Goal: Use online tool/utility: Utilize a website feature to perform a specific function

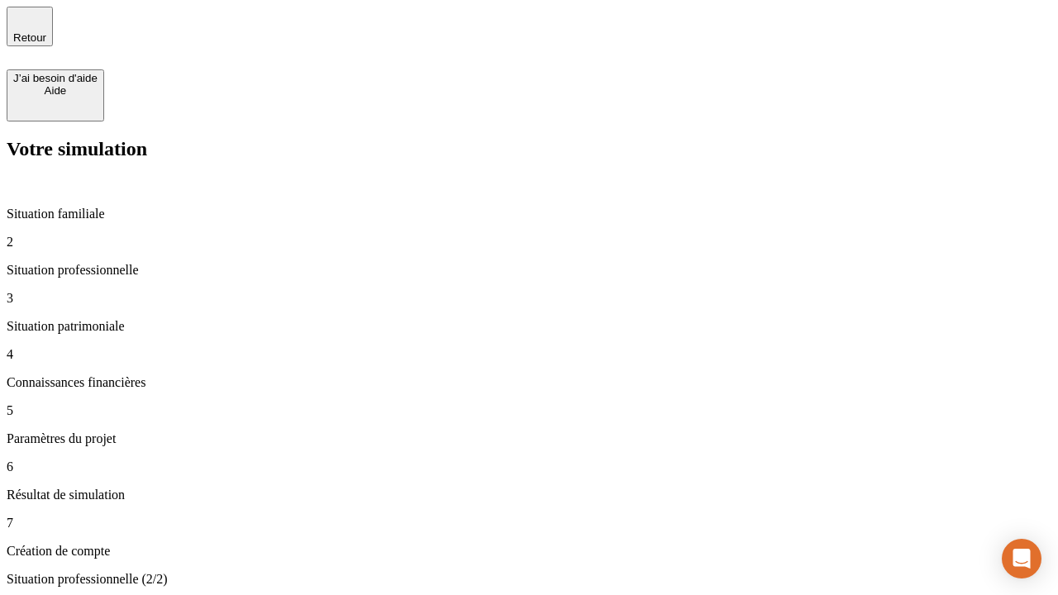
type input "30 000"
type input "1 000"
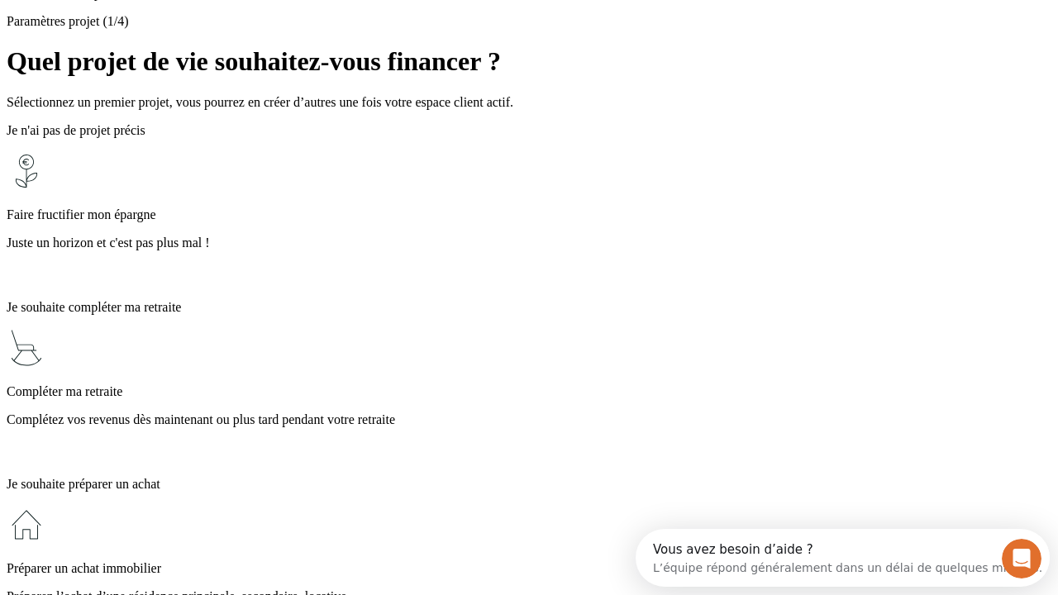
scroll to position [15, 0]
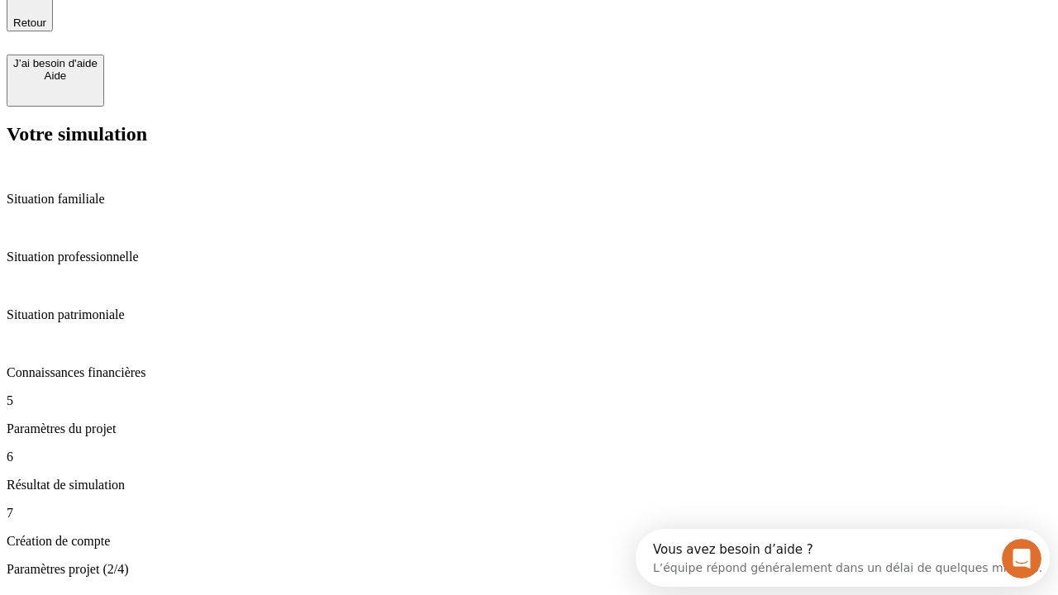
type input "65"
type input "5 000"
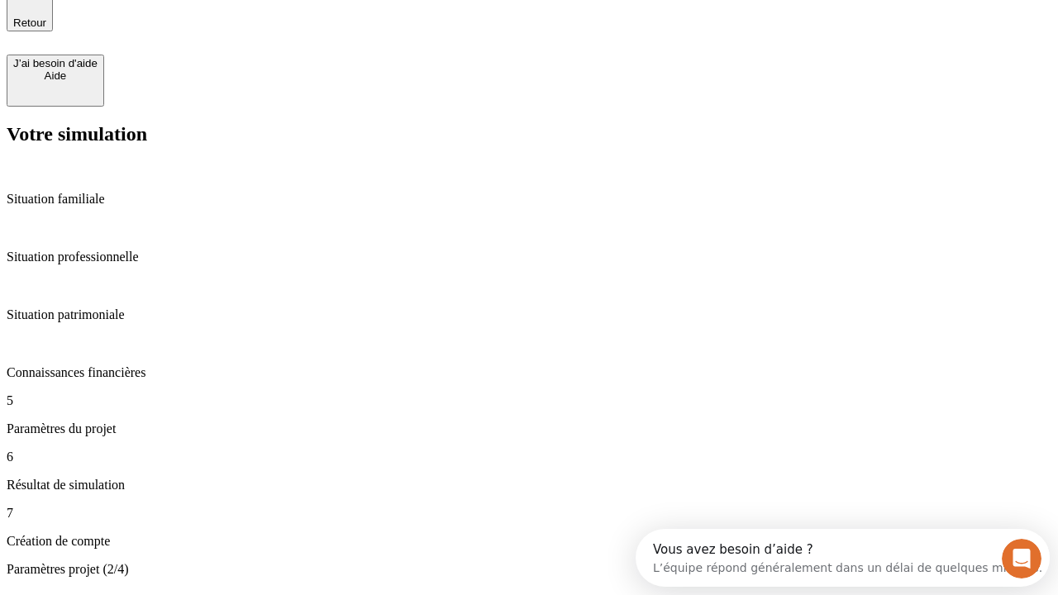
type input "640"
